Goal: Task Accomplishment & Management: Manage account settings

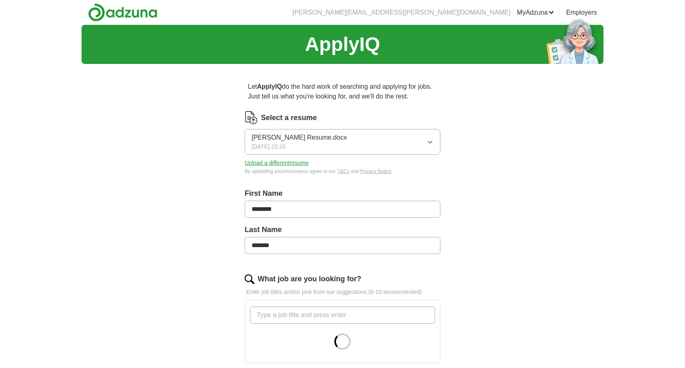
click at [372, 137] on button "[PERSON_NAME] Resume.docx [DATE] 23:33" at bounding box center [343, 142] width 196 height 26
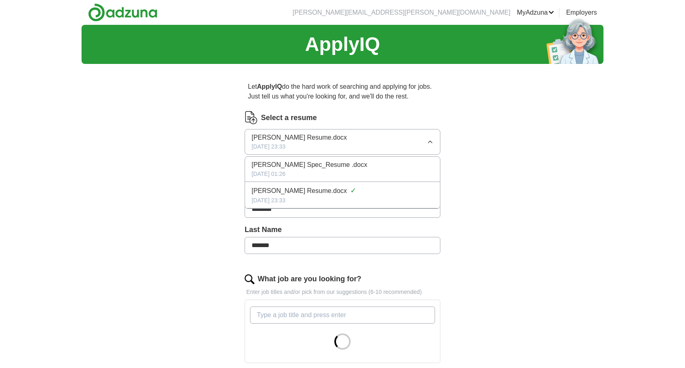
click at [364, 170] on span "[PERSON_NAME] Spec_Resume .docx" at bounding box center [309, 165] width 116 height 10
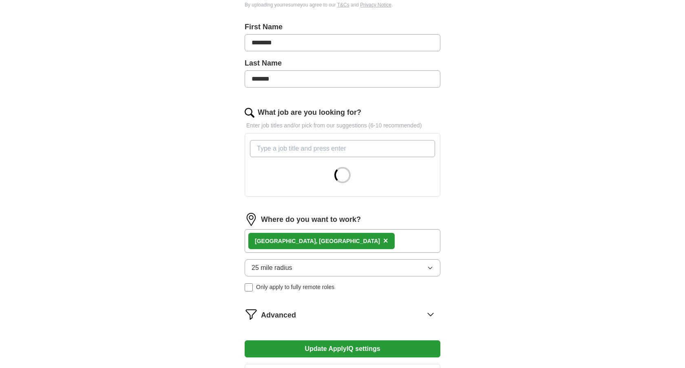
scroll to position [167, 0]
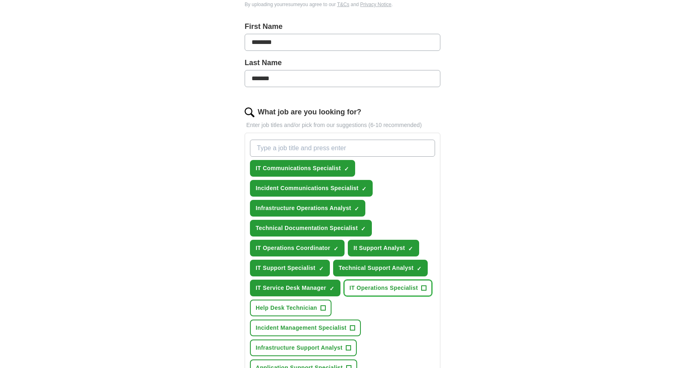
click at [415, 286] on span "IT Operations Specialist" at bounding box center [383, 288] width 68 height 9
click at [325, 309] on button "Help Desk Technician +" at bounding box center [291, 308] width 82 height 17
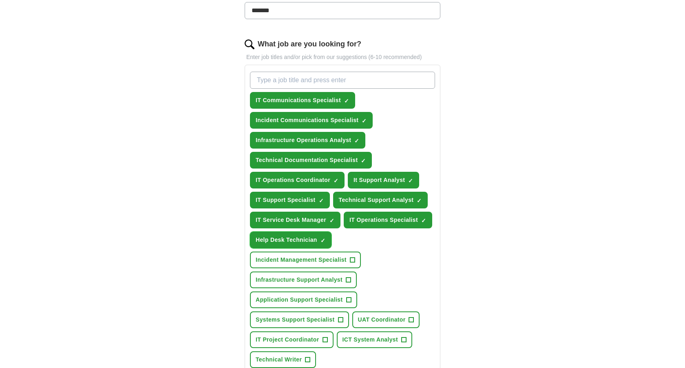
scroll to position [251, 0]
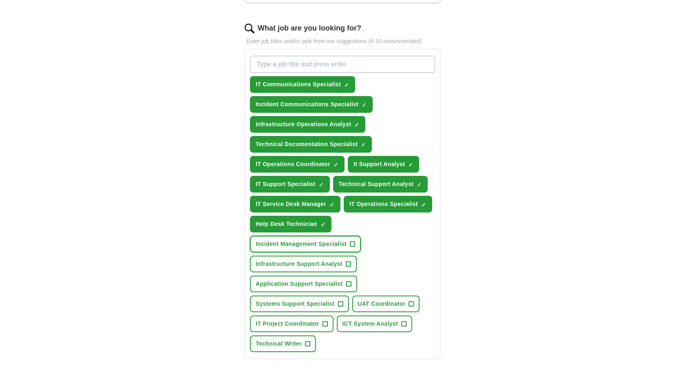
click at [345, 249] on button "Incident Management Specialist +" at bounding box center [305, 244] width 111 height 17
click at [340, 258] on button "Infrastructure Support Analyst +" at bounding box center [303, 264] width 107 height 17
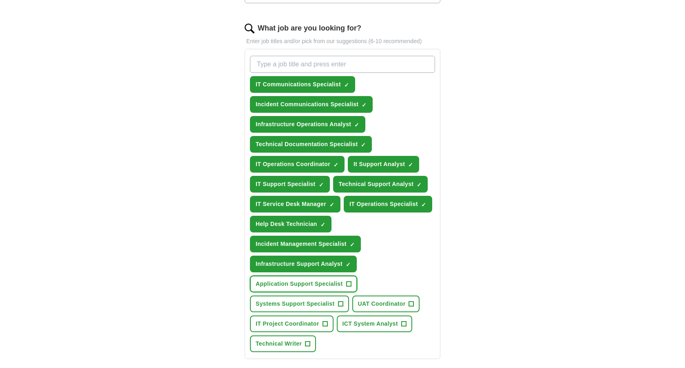
click at [339, 281] on span "Application Support Specialist" at bounding box center [299, 284] width 87 height 9
click at [332, 300] on span "Systems Support Specialist" at bounding box center [295, 304] width 79 height 9
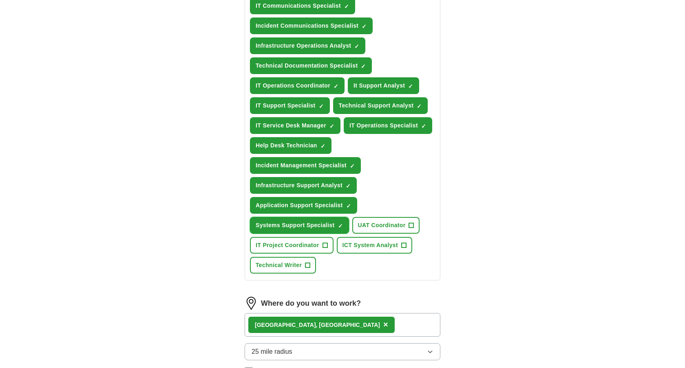
scroll to position [337, 0]
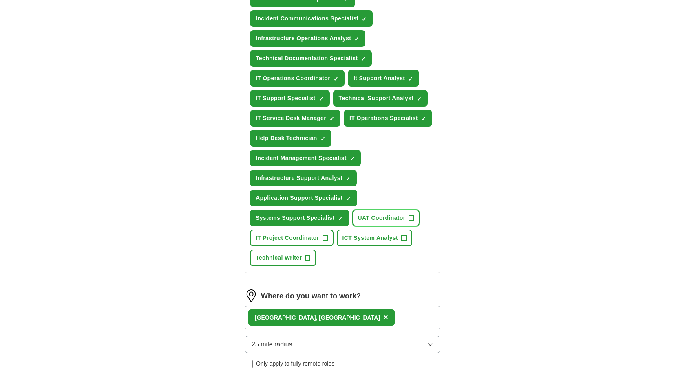
click at [383, 226] on button "UAT Coordinator +" at bounding box center [386, 218] width 68 height 17
click at [308, 247] on div "IT Communications Specialist ✓ × Incident Communications Specialist ✓ × Infrast…" at bounding box center [342, 118] width 188 height 303
click at [307, 251] on button "Technical Writer +" at bounding box center [283, 258] width 66 height 17
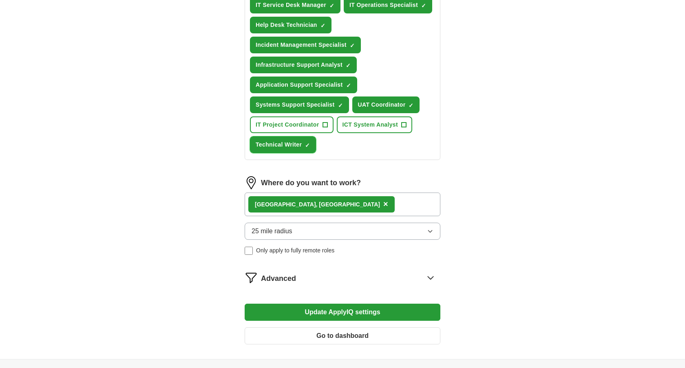
scroll to position [524, 0]
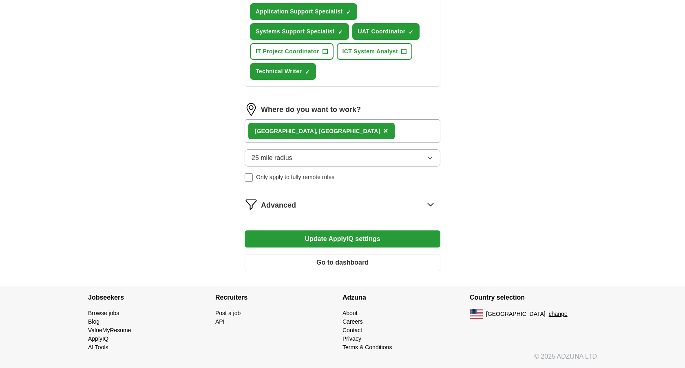
click at [304, 242] on button "Update ApplyIQ settings" at bounding box center [343, 239] width 196 height 17
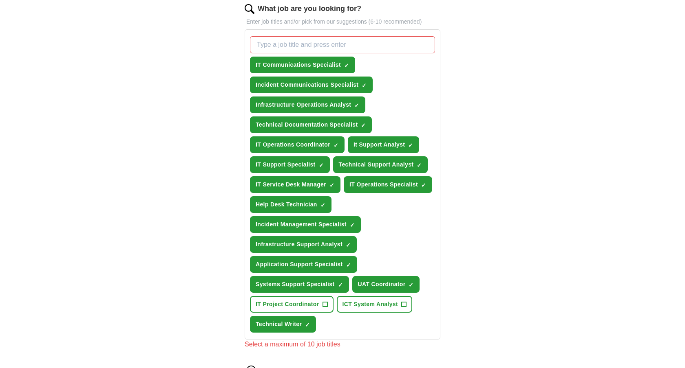
scroll to position [282, 0]
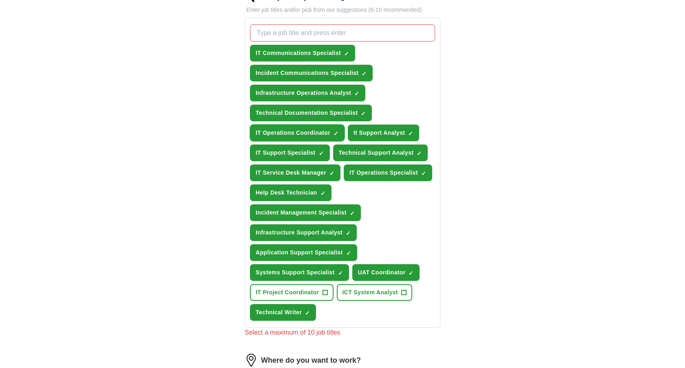
click at [322, 129] on span "IT Operations Coordinator" at bounding box center [293, 133] width 75 height 9
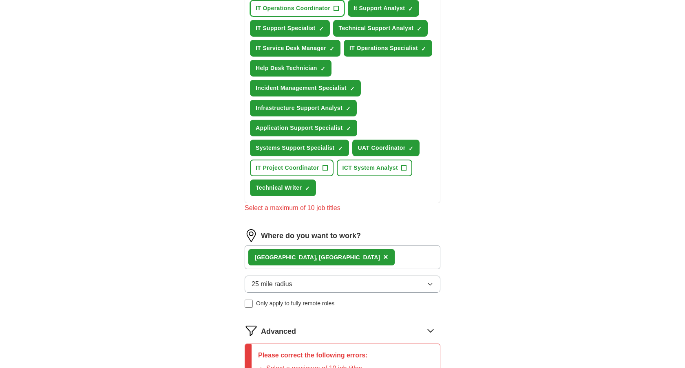
scroll to position [570, 0]
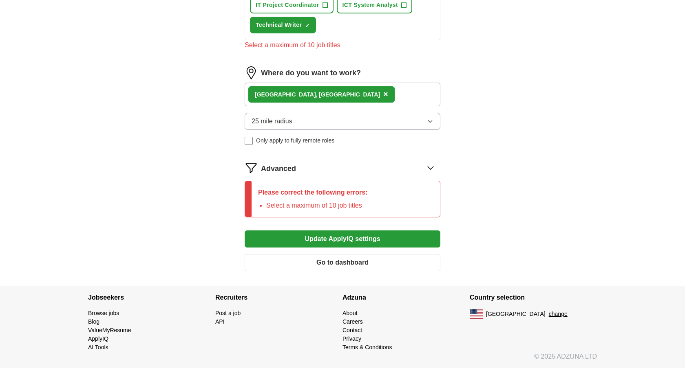
click at [302, 240] on button "Update ApplyIQ settings" at bounding box center [343, 239] width 196 height 17
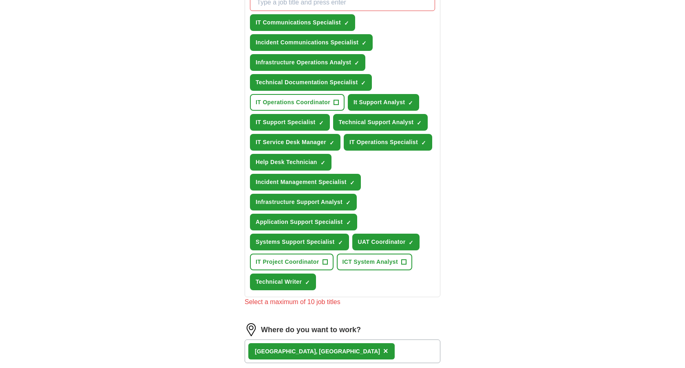
scroll to position [300, 0]
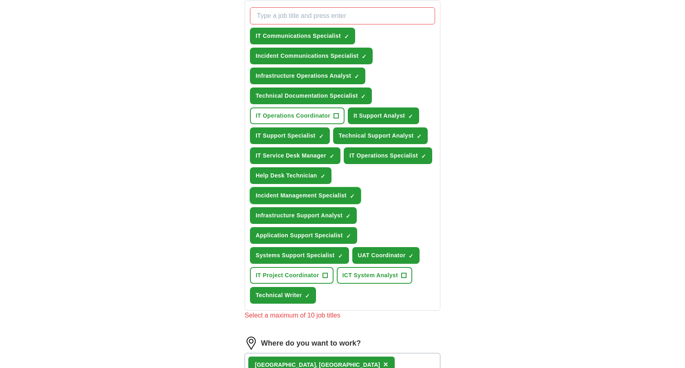
click at [314, 192] on span "Incident Management Specialist" at bounding box center [301, 196] width 91 height 9
click at [313, 220] on span "Infrastructure Support Analyst" at bounding box center [299, 216] width 87 height 9
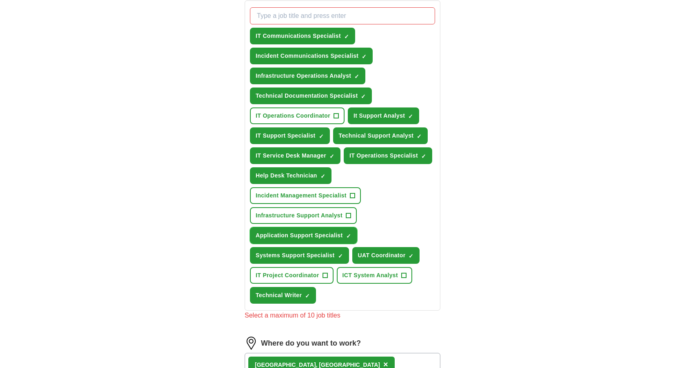
click at [313, 227] on button "Application Support Specialist ✓ ×" at bounding box center [303, 235] width 107 height 17
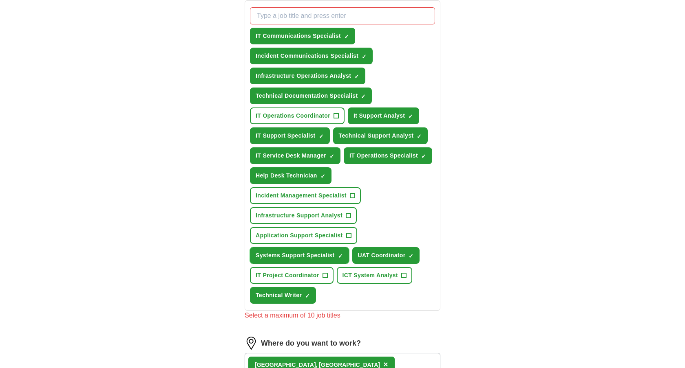
click at [314, 257] on span "Systems Support Specialist" at bounding box center [295, 255] width 79 height 9
click at [388, 251] on span "UAT Coordinator" at bounding box center [382, 255] width 48 height 9
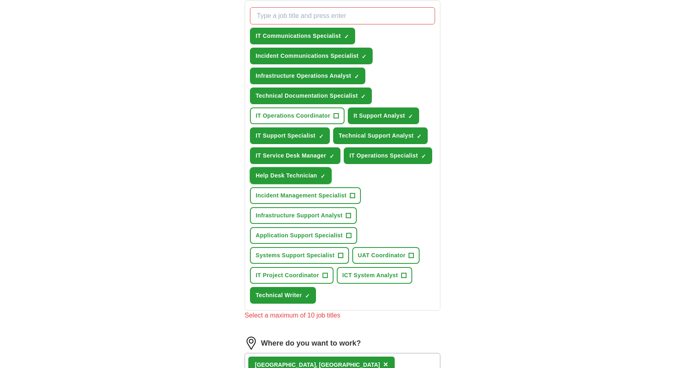
click at [311, 174] on span "Help Desk Technician" at bounding box center [287, 176] width 62 height 9
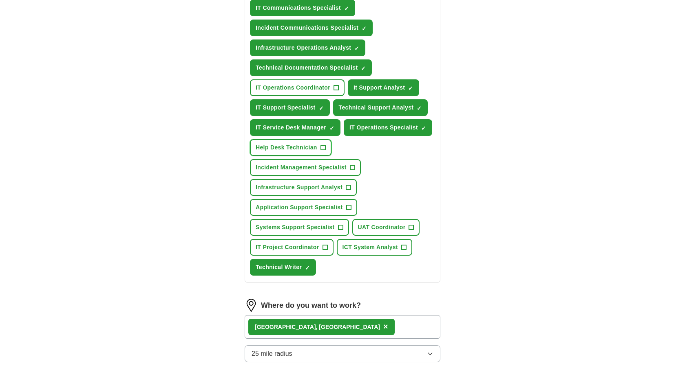
scroll to position [332, 0]
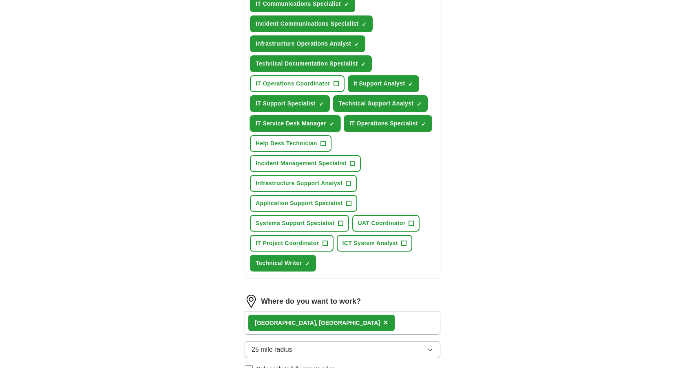
click at [324, 126] on span "IT Service Desk Manager" at bounding box center [291, 123] width 71 height 9
click at [318, 139] on button "Help Desk Technician +" at bounding box center [291, 143] width 82 height 17
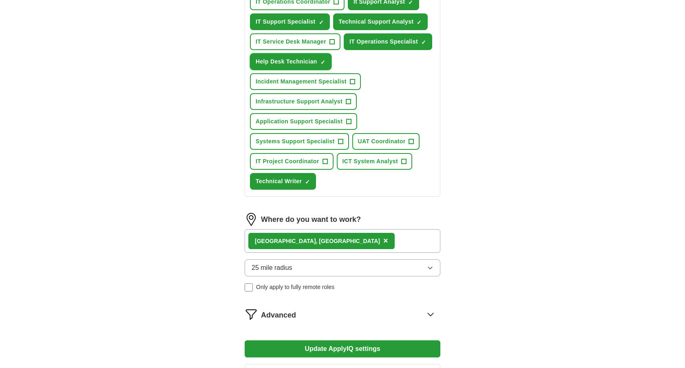
scroll to position [524, 0]
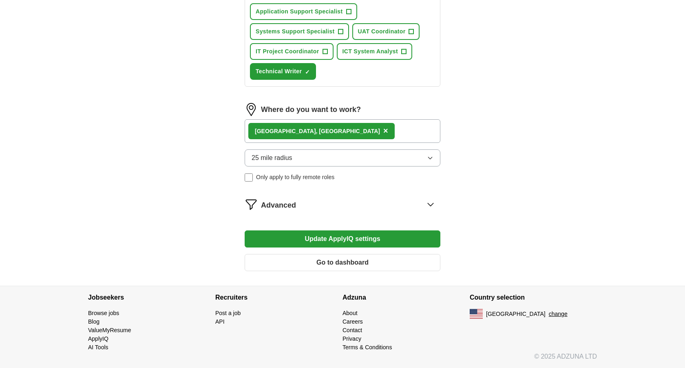
click at [298, 240] on button "Update ApplyIQ settings" at bounding box center [343, 239] width 196 height 17
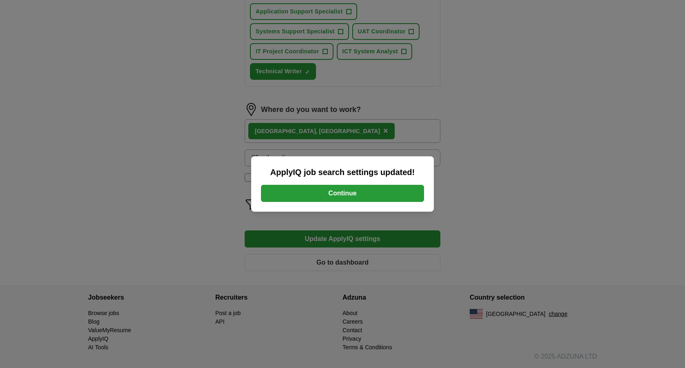
click at [319, 198] on button "Continue" at bounding box center [342, 193] width 163 height 17
